Goal: Unclear

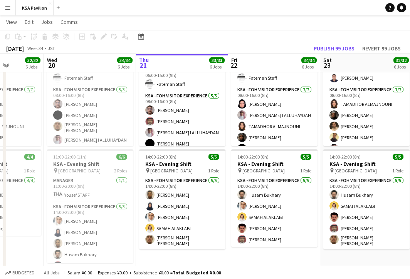
scroll to position [56, 0]
